Goal: Task Accomplishment & Management: Manage account settings

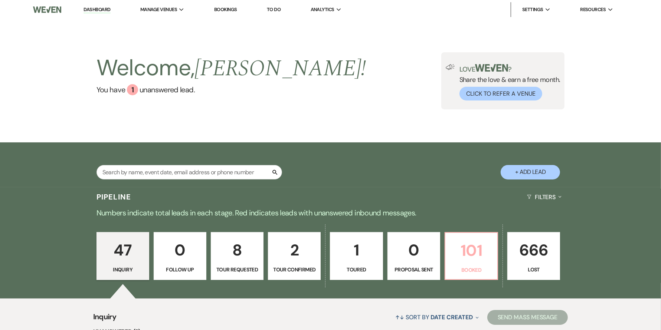
click at [469, 251] on p "101" at bounding box center [471, 250] width 43 height 25
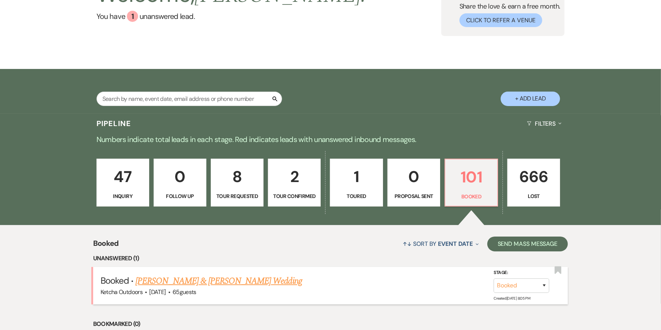
scroll to position [75, 0]
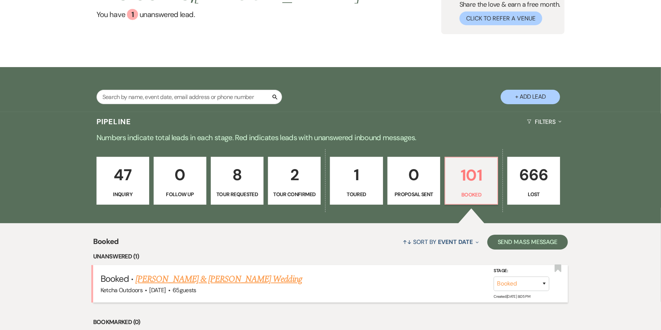
click at [242, 278] on link "Koa Farnsworth & Maddy Broda's Wedding" at bounding box center [219, 279] width 166 height 13
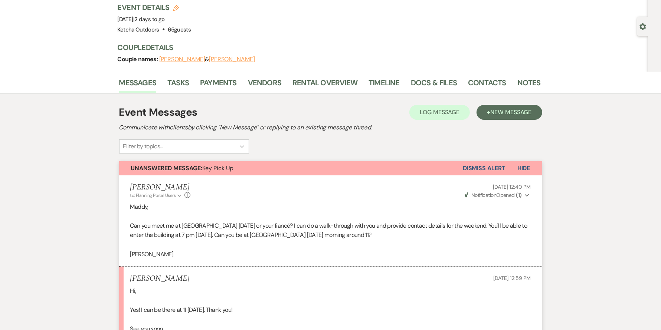
scroll to position [49, 0]
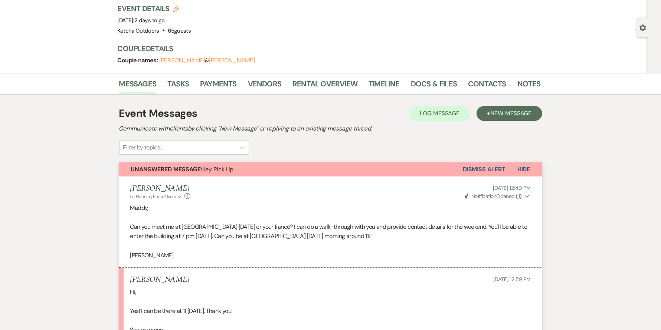
click at [492, 166] on button "Dismiss Alert" at bounding box center [484, 170] width 43 height 14
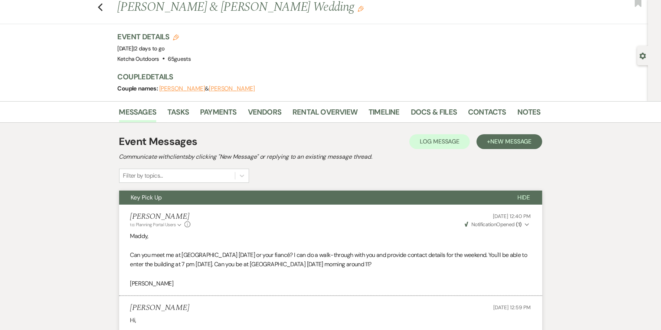
scroll to position [0, 0]
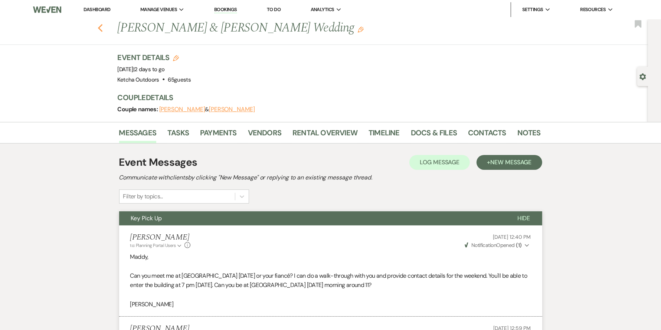
click at [102, 26] on icon "Previous" at bounding box center [101, 28] width 6 height 9
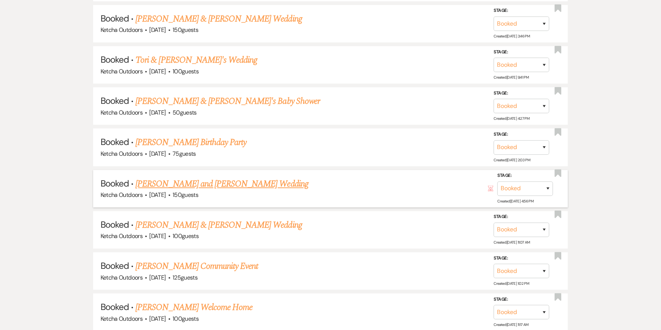
scroll to position [1457, 0]
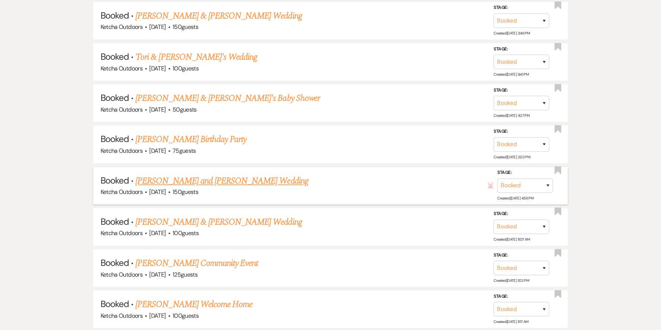
click at [288, 175] on link "Charles Withers and Breann Aloisio Morse Wedding" at bounding box center [222, 181] width 173 height 13
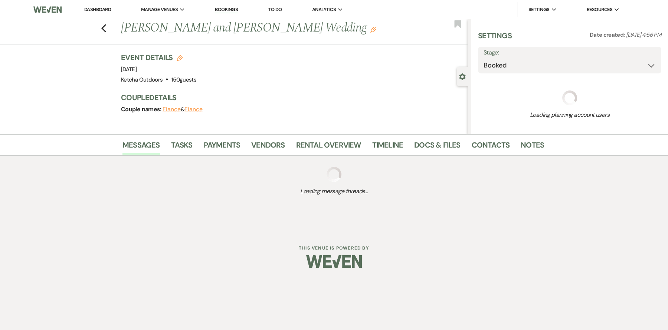
select select "15"
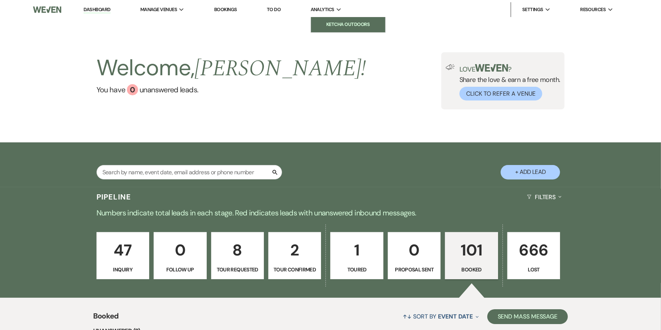
click at [335, 22] on li "Ketcha Outdoors" at bounding box center [348, 24] width 67 height 7
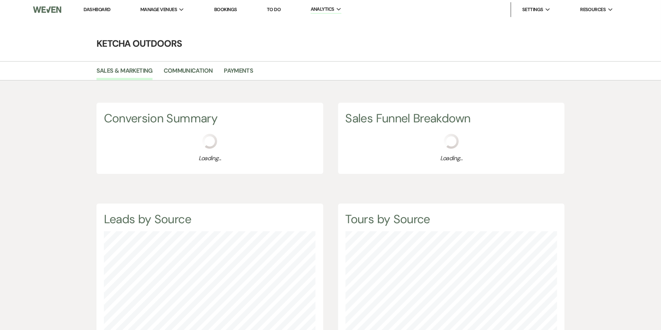
scroll to position [330, 661]
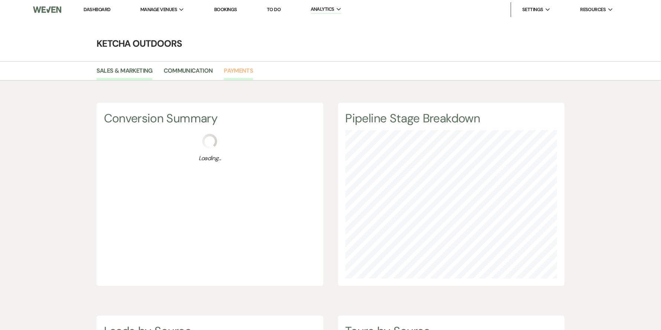
click at [237, 68] on link "Payments" at bounding box center [238, 73] width 29 height 14
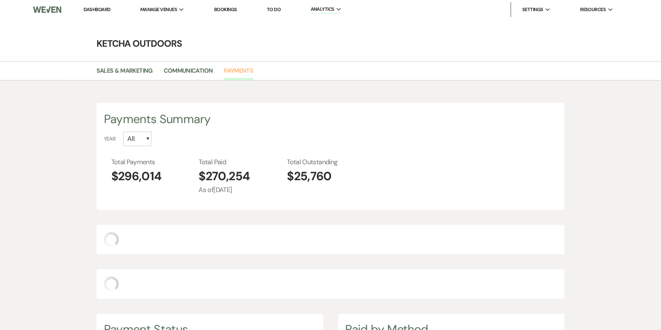
select select "2025"
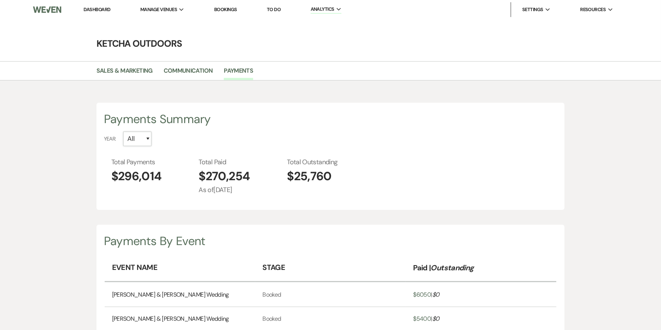
click at [148, 138] on select "All 2026 2025 2024 2023 2022 2021 2020 2019" at bounding box center [137, 139] width 28 height 14
select select "2025"
click at [123, 132] on select "All 2026 2025 2024 2023 2022 2021 2020 2019" at bounding box center [137, 139] width 28 height 14
click at [255, 127] on div "Payments Summary" at bounding box center [331, 119] width 454 height 18
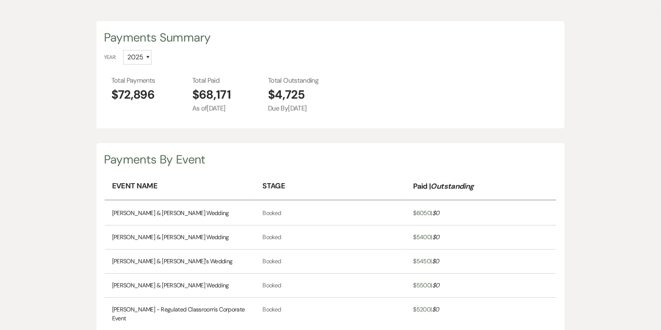
scroll to position [180, 0]
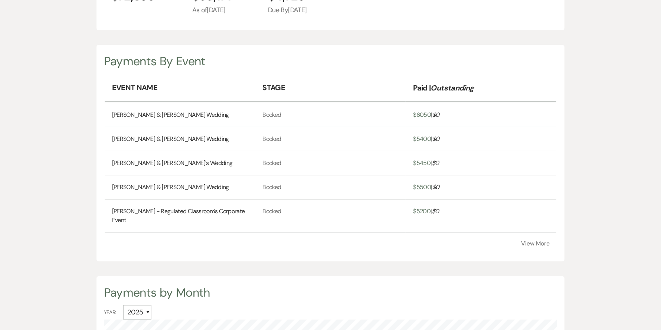
click at [539, 241] on button "View More" at bounding box center [535, 244] width 29 height 6
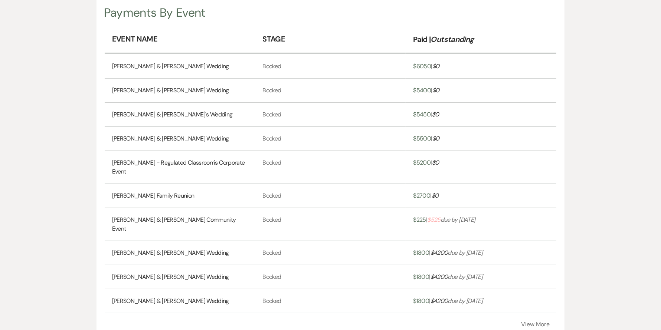
scroll to position [244, 0]
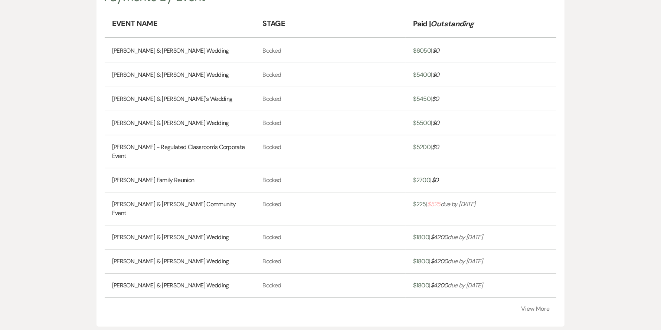
click at [439, 202] on span "$ 525" at bounding box center [433, 205] width 13 height 8
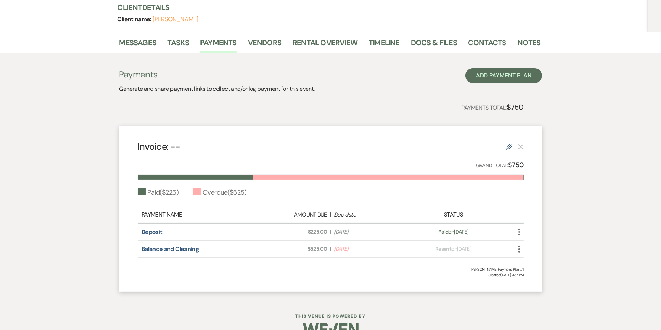
scroll to position [98, 0]
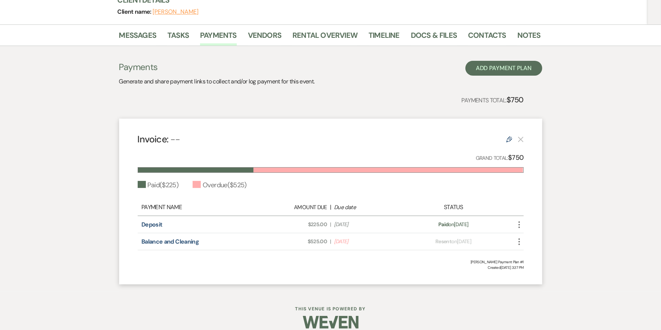
click at [520, 238] on icon "More" at bounding box center [519, 242] width 9 height 9
click at [170, 241] on link "Balance and Cleaning" at bounding box center [170, 242] width 58 height 8
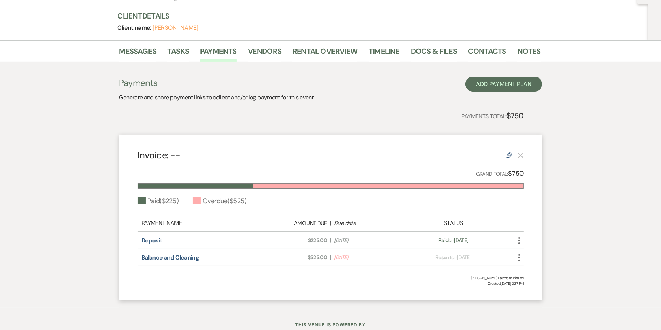
scroll to position [107, 0]
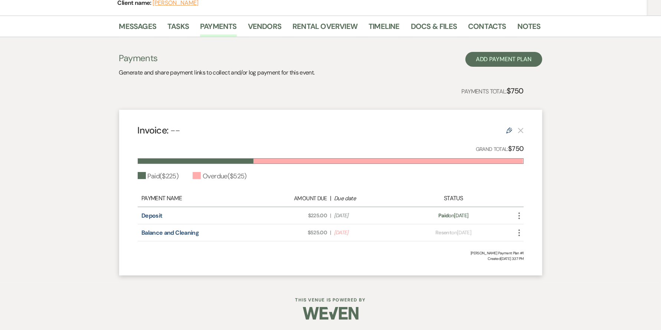
click at [509, 129] on icon "Edit" at bounding box center [509, 131] width 6 height 6
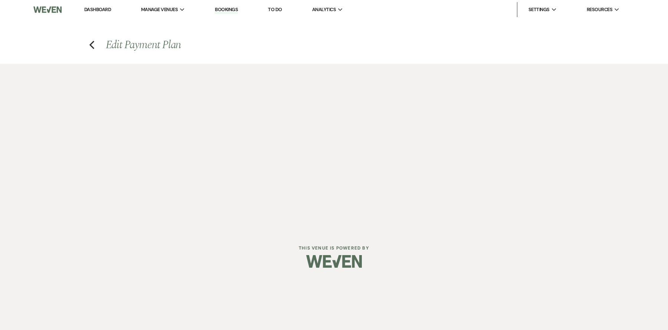
select select "1"
select select "2"
select select "percentage"
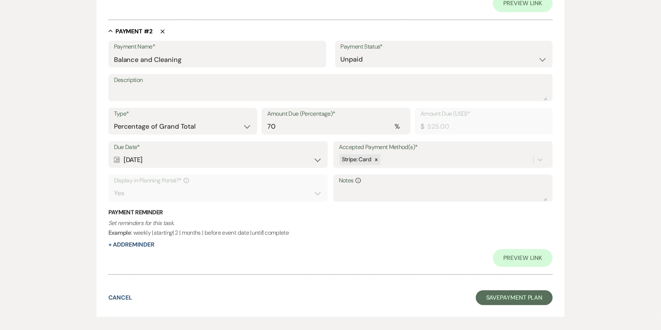
scroll to position [474, 0]
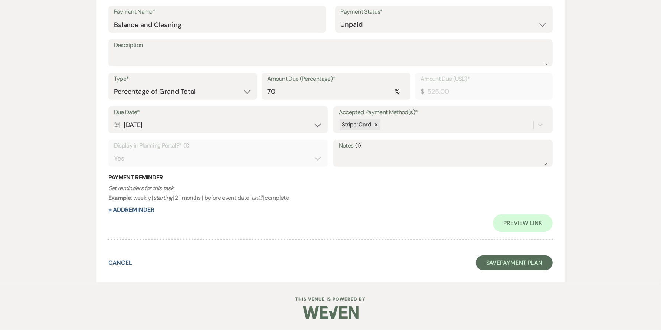
click at [136, 210] on button "+ Add Reminder" at bounding box center [131, 210] width 46 height 6
select select "client"
select select "days"
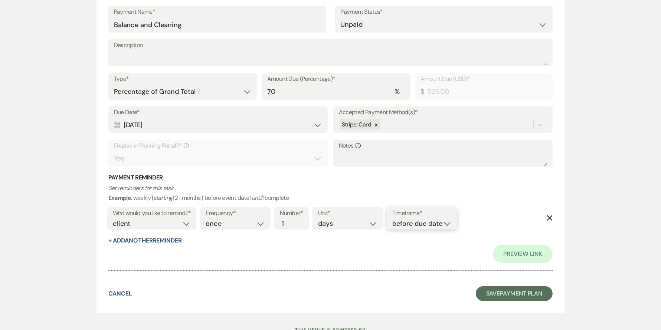
click at [448, 224] on select "before due date after due date on due date on custom date" at bounding box center [421, 224] width 59 height 10
select select "onCustomDate"
click at [392, 219] on select "before due date after due date on due date on custom date" at bounding box center [421, 224] width 59 height 10
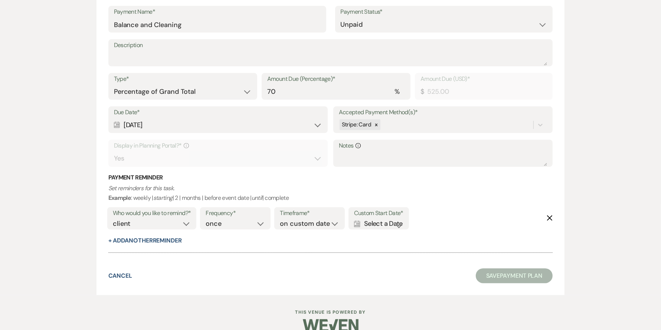
click at [361, 222] on icon "Calendar" at bounding box center [357, 224] width 6 height 7
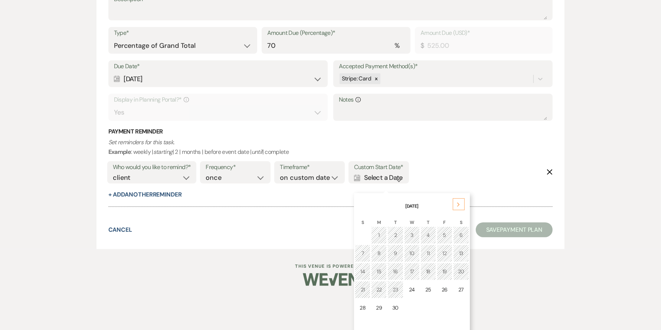
scroll to position [506, 0]
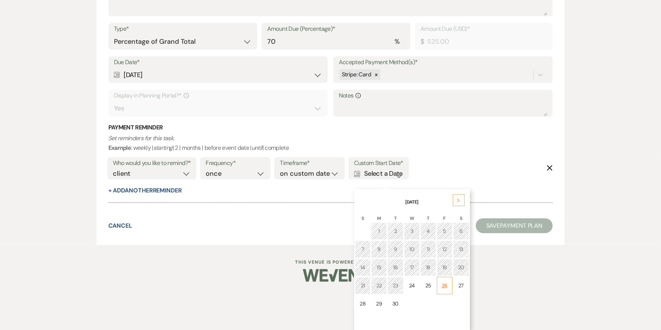
click at [444, 284] on div "26" at bounding box center [445, 286] width 6 height 8
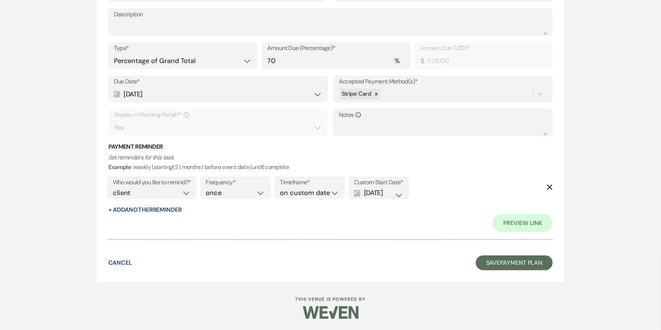
scroll to position [504, 0]
click at [522, 262] on button "Save Payment Plan" at bounding box center [514, 263] width 77 height 15
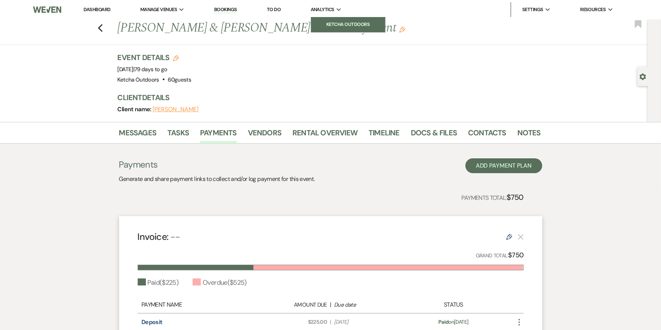
click at [341, 21] on li "Ketcha Outdoors" at bounding box center [348, 24] width 67 height 7
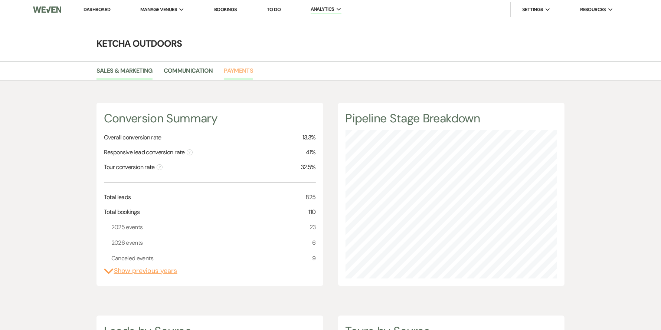
scroll to position [330, 661]
click at [238, 73] on link "Payments" at bounding box center [238, 73] width 29 height 14
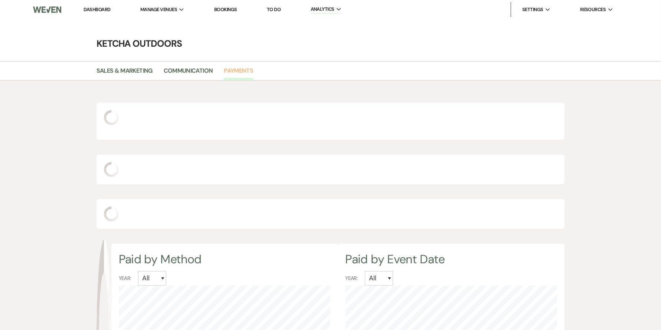
select select "2025"
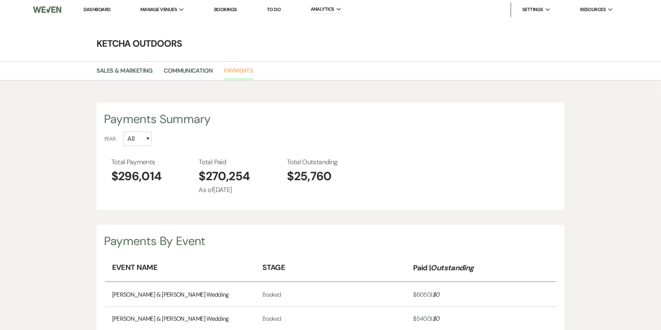
scroll to position [330, 661]
click at [147, 140] on select "All 2026 2025 2024 2023 2022 2021 2020 2019" at bounding box center [137, 139] width 28 height 14
select select "2025"
click at [123, 132] on select "All 2026 2025 2024 2023 2022 2021 2020 2019" at bounding box center [137, 139] width 28 height 14
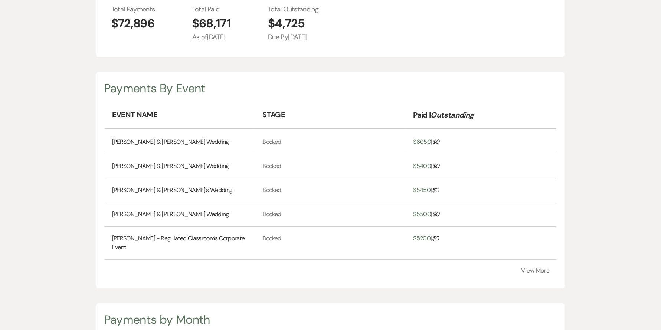
scroll to position [0, 0]
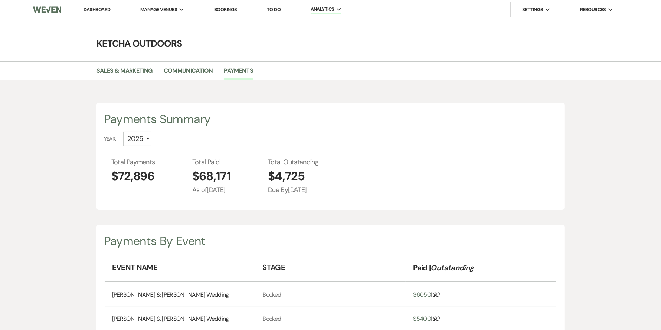
click at [97, 11] on link "Dashboard" at bounding box center [97, 9] width 27 height 6
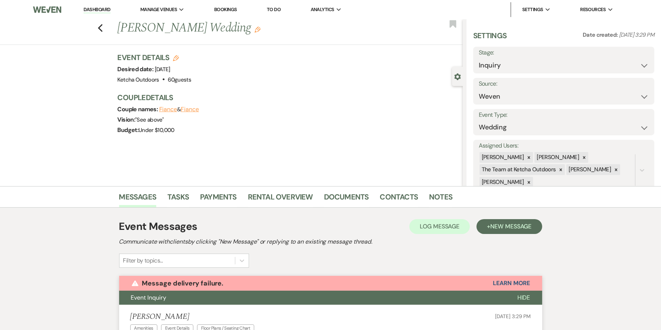
click at [458, 76] on icon "Gear" at bounding box center [457, 77] width 7 height 7
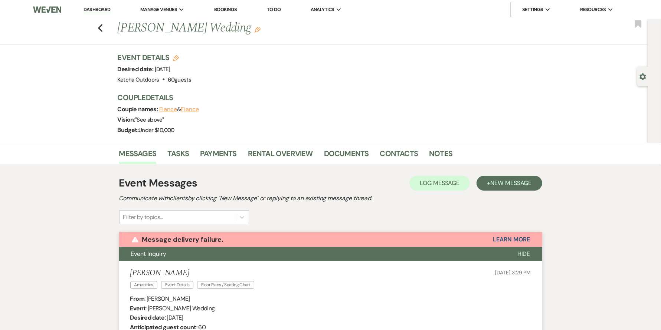
click at [642, 76] on use "button" at bounding box center [643, 77] width 6 height 7
select select "1"
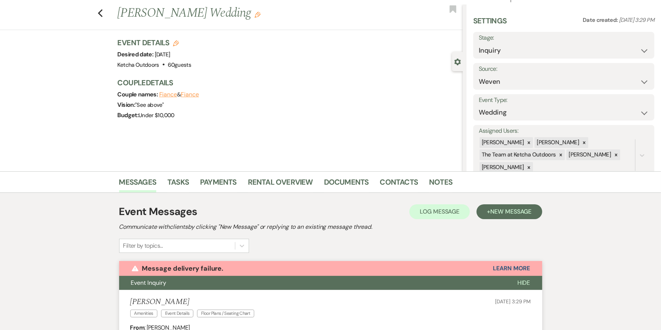
scroll to position [16, 0]
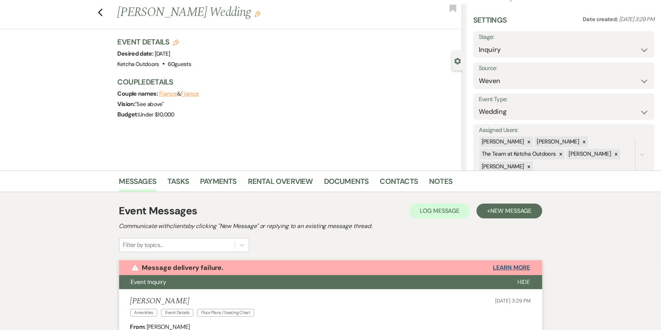
click at [502, 268] on button "Learn More" at bounding box center [511, 268] width 37 height 6
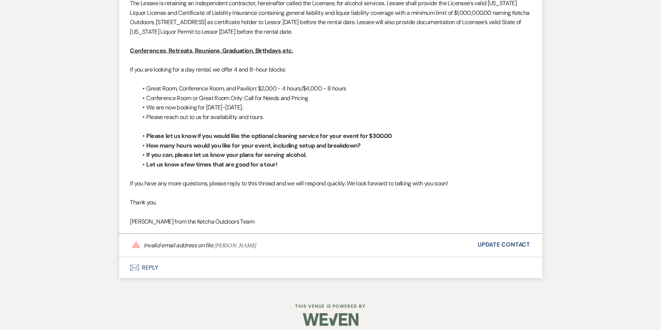
scroll to position [875, 0]
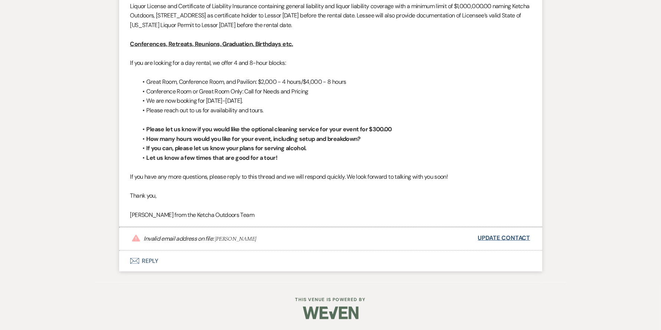
click at [510, 238] on link "Update Contact" at bounding box center [504, 239] width 52 height 10
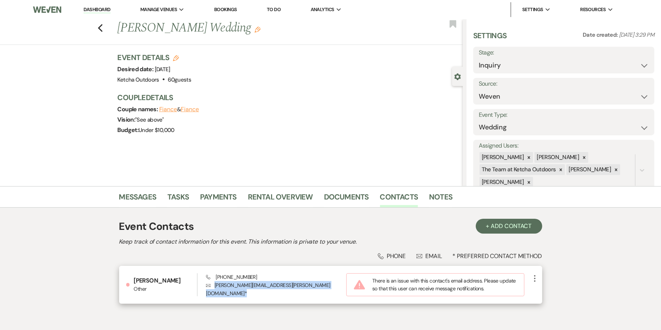
drag, startPoint x: 301, startPoint y: 284, endPoint x: 214, endPoint y: 285, distance: 87.3
click at [214, 285] on p "Envelope [PERSON_NAME][EMAIL_ADDRESS][PERSON_NAME][DOMAIN_NAME] *" at bounding box center [276, 289] width 140 height 17
copy p "[PERSON_NAME][EMAIL_ADDRESS][PERSON_NAME][DOMAIN_NAME] *"
click at [534, 280] on icon "More" at bounding box center [535, 278] width 9 height 9
click at [541, 293] on use "button" at bounding box center [543, 293] width 6 height 6
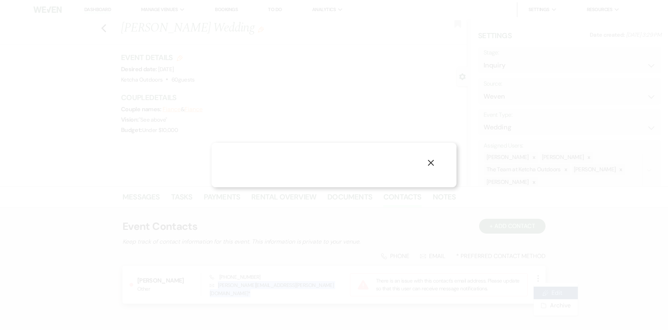
select select "6"
select select "email"
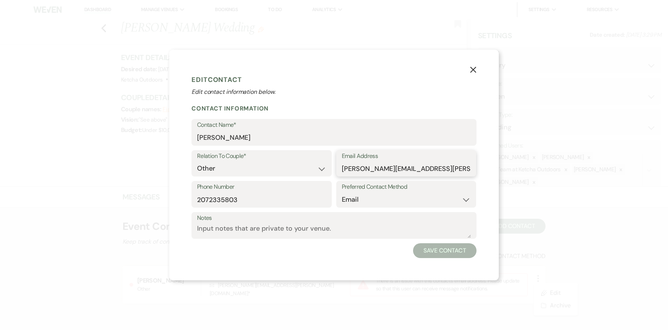
click at [461, 167] on input "[PERSON_NAME][EMAIL_ADDRESS][PERSON_NAME][DOMAIN_NAME]" at bounding box center [406, 169] width 129 height 14
click at [473, 69] on use "button" at bounding box center [473, 70] width 6 height 6
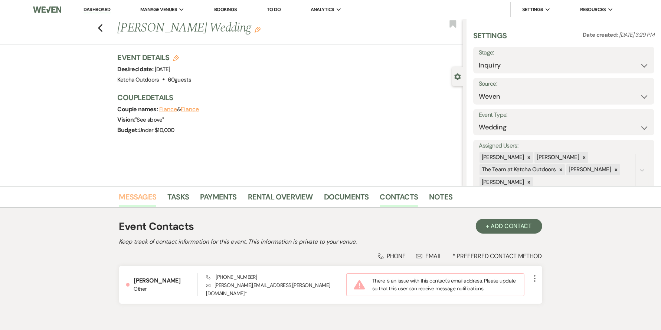
click at [146, 197] on link "Messages" at bounding box center [138, 199] width 38 height 16
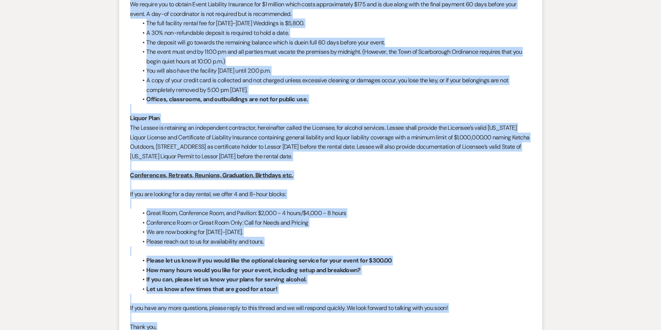
scroll to position [875, 0]
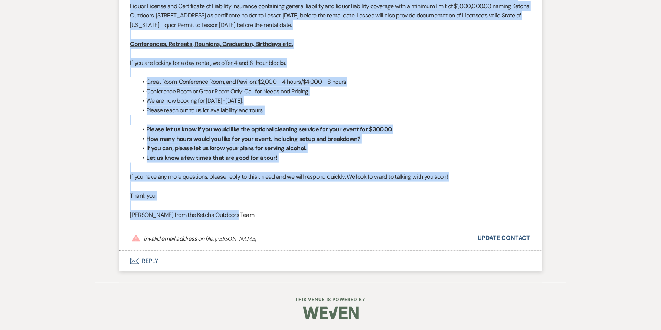
drag, startPoint x: 130, startPoint y: 57, endPoint x: 366, endPoint y: 213, distance: 282.9
copy div "Lo ipsumdolor sita consecte ad elitsed Doeius Tempori’u laboreet dol magn aliqu…"
